Goal: Transaction & Acquisition: Purchase product/service

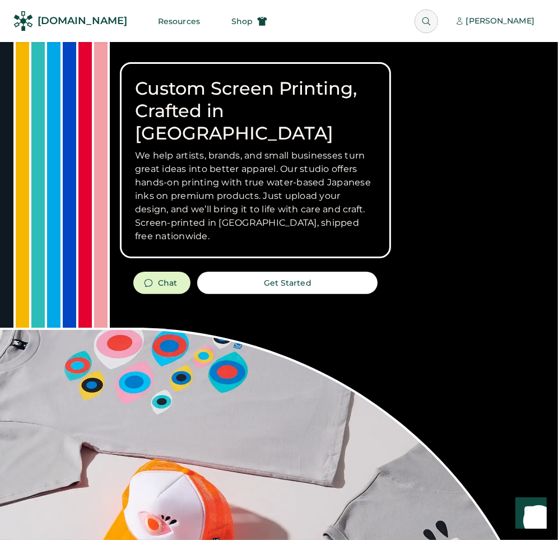
click at [430, 24] on use at bounding box center [426, 21] width 8 height 8
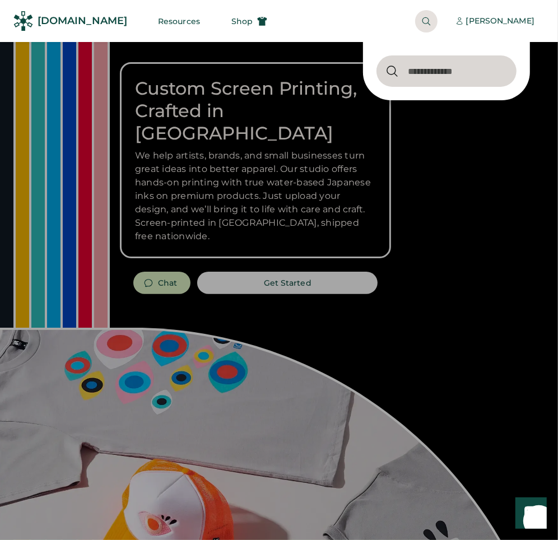
drag, startPoint x: 464, startPoint y: 68, endPoint x: 462, endPoint y: 33, distance: 35.3
click at [464, 68] on input "input" at bounding box center [446, 70] width 140 height 31
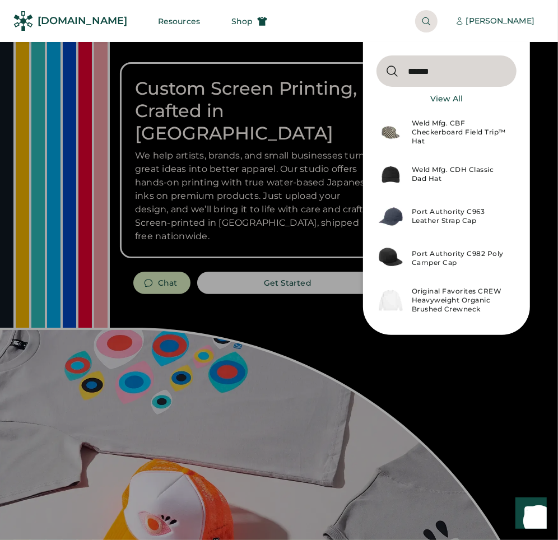
type input "**********"
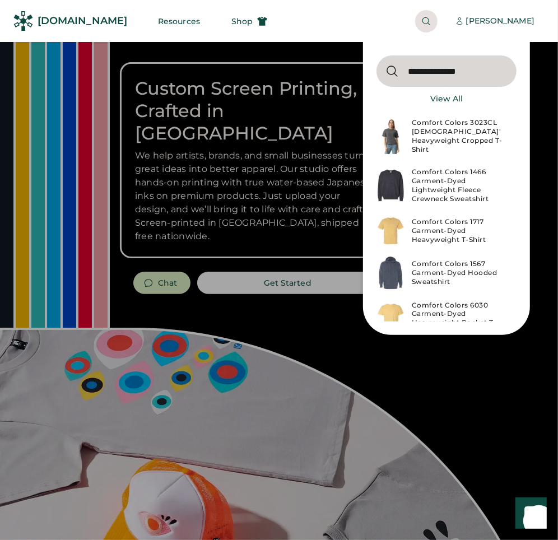
click at [435, 223] on div "Comfort Colors 1717 Garment-Dyed Heavyweight T-Shirt" at bounding box center [460, 230] width 98 height 27
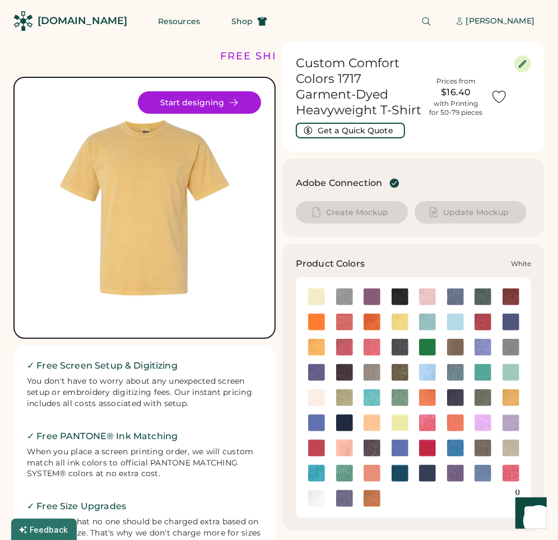
click at [315, 504] on img at bounding box center [316, 498] width 17 height 17
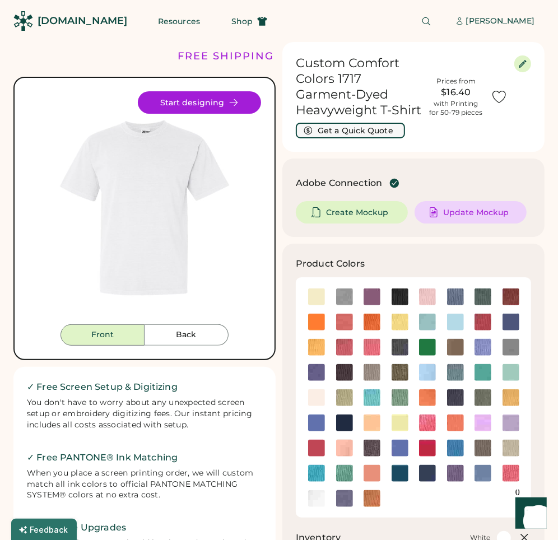
click at [339, 134] on button "Get a Quick Quote" at bounding box center [350, 131] width 109 height 16
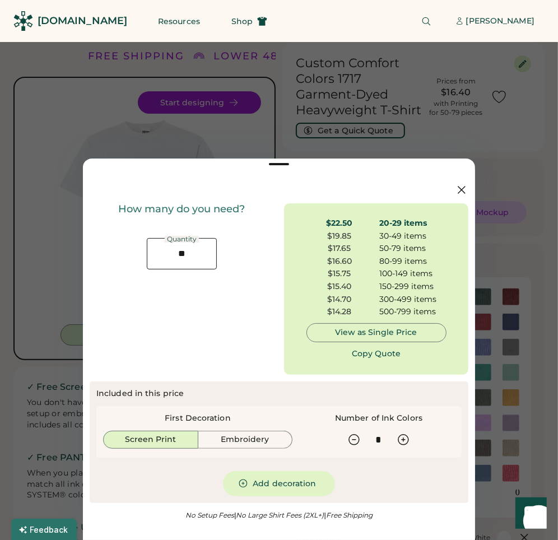
drag, startPoint x: 354, startPoint y: 274, endPoint x: 335, endPoint y: 274, distance: 18.5
click at [335, 274] on div "$15.75" at bounding box center [339, 273] width 67 height 11
drag, startPoint x: 335, startPoint y: 274, endPoint x: 346, endPoint y: 274, distance: 10.6
click at [346, 274] on div "$15.75" at bounding box center [339, 273] width 67 height 11
click at [461, 189] on icon at bounding box center [461, 189] width 7 height 7
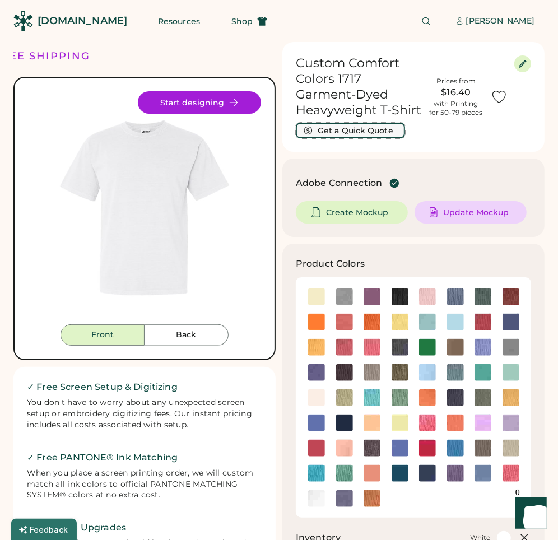
click at [376, 127] on button "Get a Quick Quote" at bounding box center [350, 131] width 109 height 16
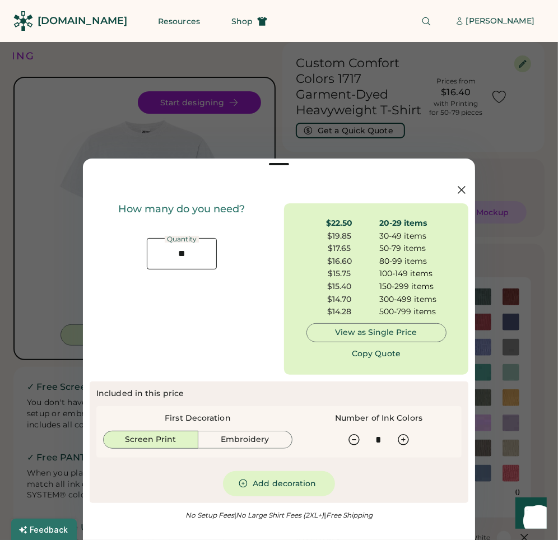
click at [67, 414] on div at bounding box center [279, 269] width 558 height 607
click at [460, 191] on icon at bounding box center [461, 189] width 7 height 7
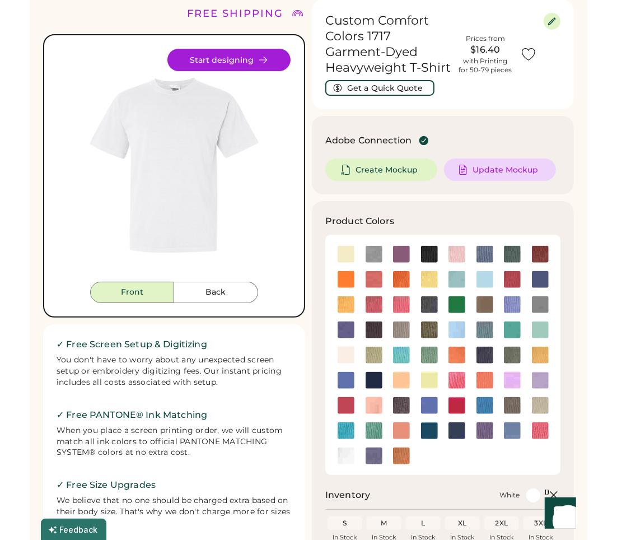
scroll to position [42, 0]
